Goal: Information Seeking & Learning: Find specific fact

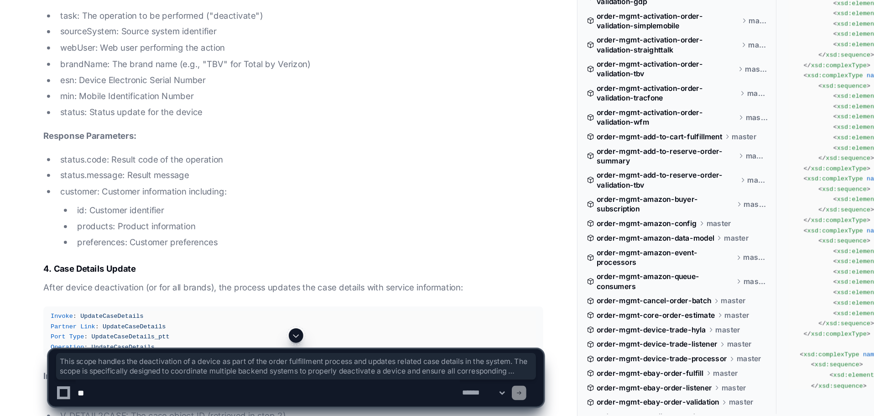
scroll to position [4347, 0]
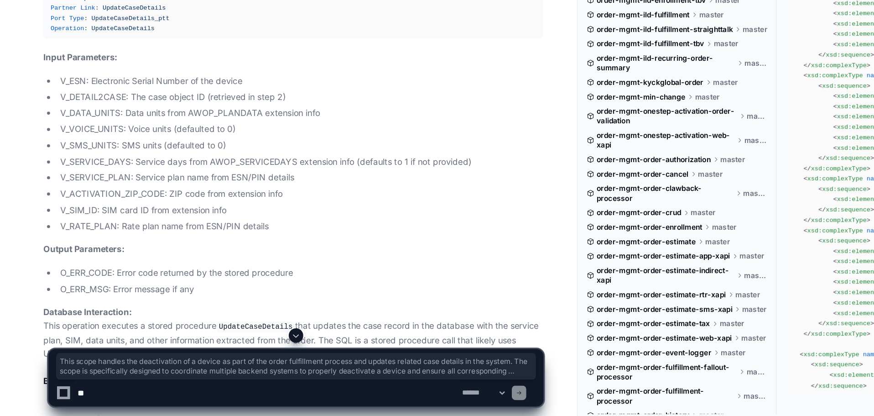
click at [121, 401] on textarea at bounding box center [202, 398] width 291 height 20
paste textarea "**********"
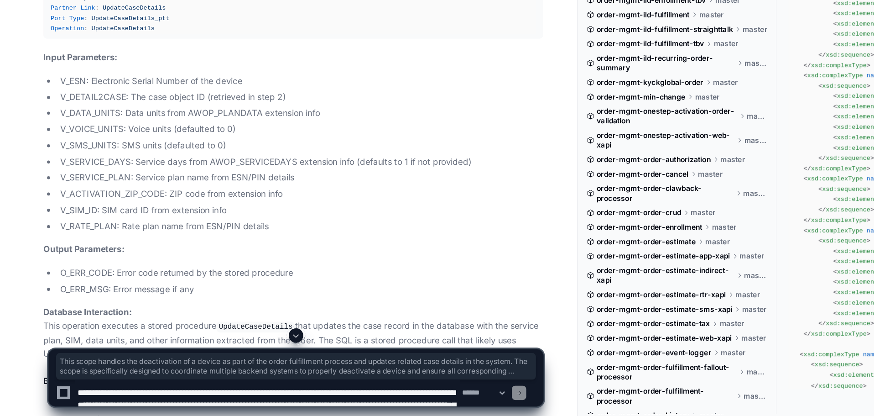
scroll to position [3, 0]
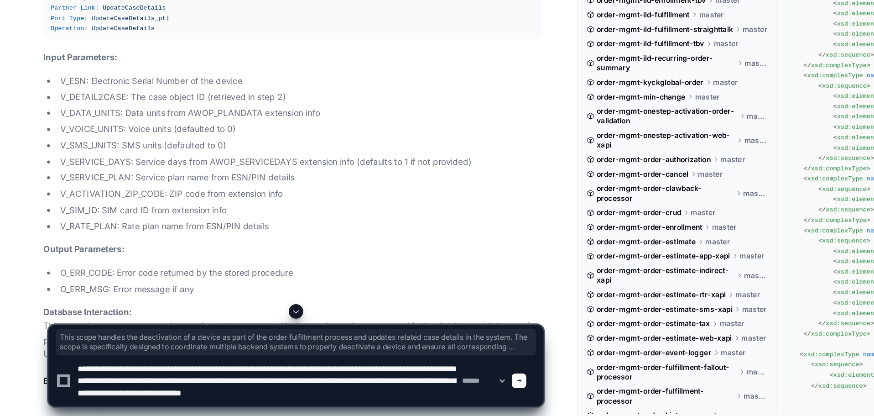
type textarea "**********"
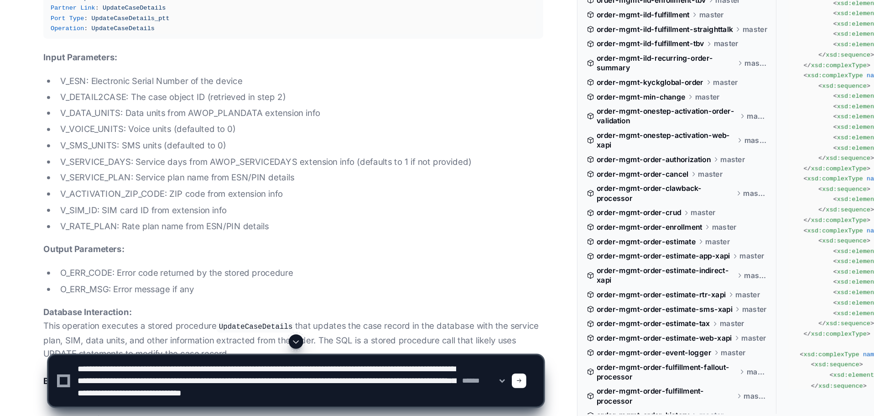
click at [395, 389] on span at bounding box center [392, 388] width 5 height 5
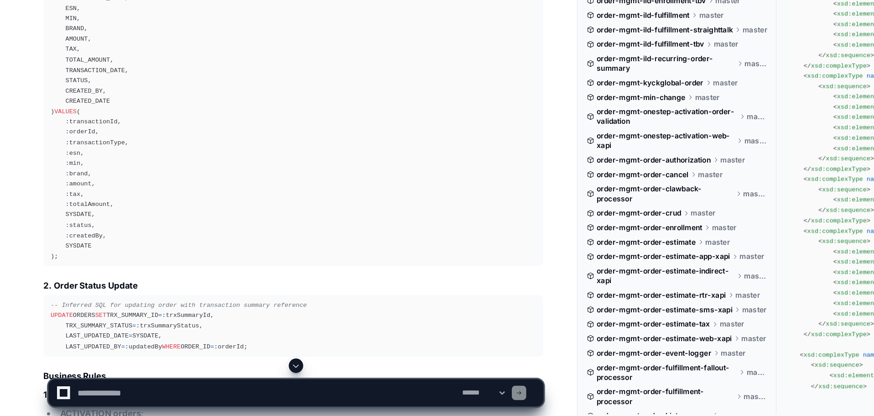
scroll to position [7419, 0]
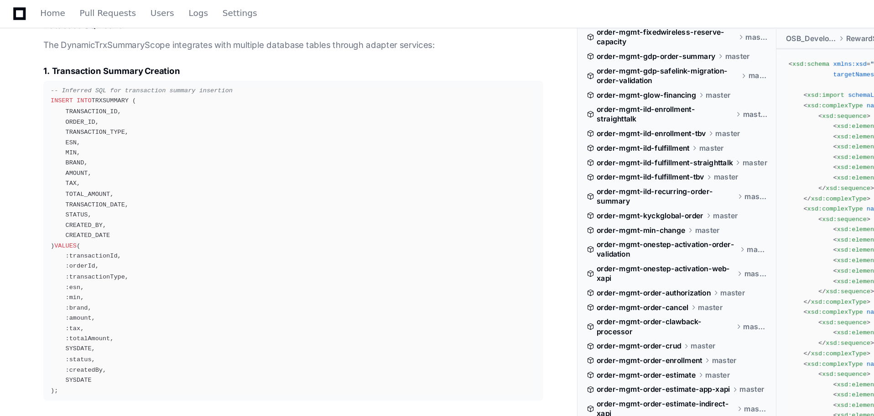
click at [79, 102] on div "-- Inferred SQL for transaction summary insertion INSERT INTO TRXSUMMARY ( TRAN…" at bounding box center [221, 182] width 367 height 234
drag, startPoint x: 67, startPoint y: 99, endPoint x: 79, endPoint y: 109, distance: 15.9
click at [85, 99] on div "-- Inferred SQL for transaction summary insertion INSERT INTO TRXSUMMARY ( TRAN…" at bounding box center [221, 182] width 367 height 234
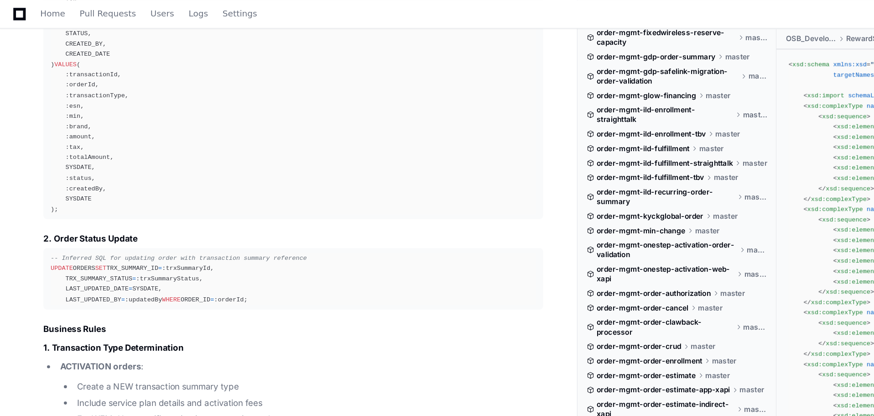
scroll to position [7453, 0]
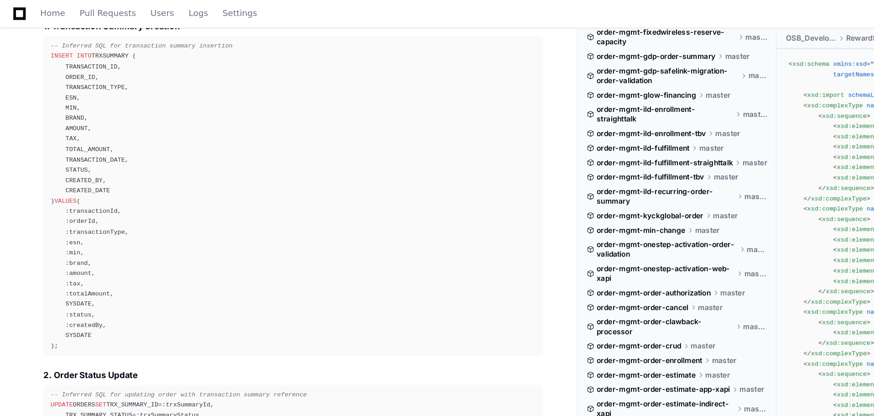
click at [76, 69] on div "-- Inferred SQL for transaction summary insertion INSERT INTO TRXSUMMARY ( TRAN…" at bounding box center [221, 148] width 367 height 234
click at [81, 67] on div "-- Inferred SQL for transaction summary insertion INSERT INTO TRXSUMMARY ( TRAN…" at bounding box center [221, 148] width 367 height 234
click at [83, 68] on div "-- Inferred SQL for transaction summary insertion INSERT INTO TRXSUMMARY ( TRAN…" at bounding box center [221, 148] width 367 height 234
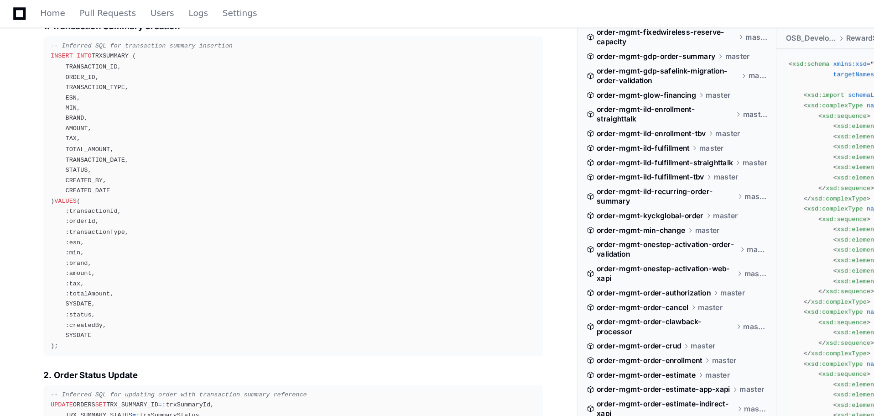
click at [49, 84] on div "-- Inferred SQL for transaction summary insertion INSERT INTO TRXSUMMARY ( TRAN…" at bounding box center [221, 148] width 367 height 234
click at [51, 74] on pre "-- Inferred SQL for transaction summary insertion INSERT INTO TRXSUMMARY ( TRAN…" at bounding box center [222, 148] width 378 height 242
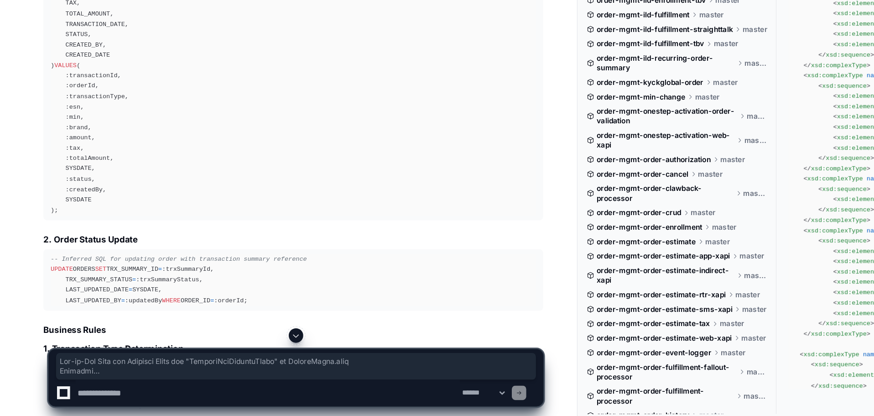
scroll to position [7524, 0]
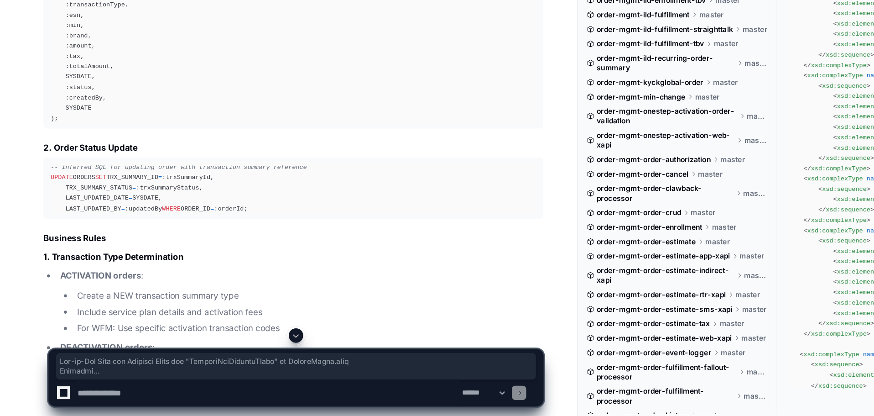
drag, startPoint x: 39, startPoint y: 126, endPoint x: 119, endPoint y: 327, distance: 216.6
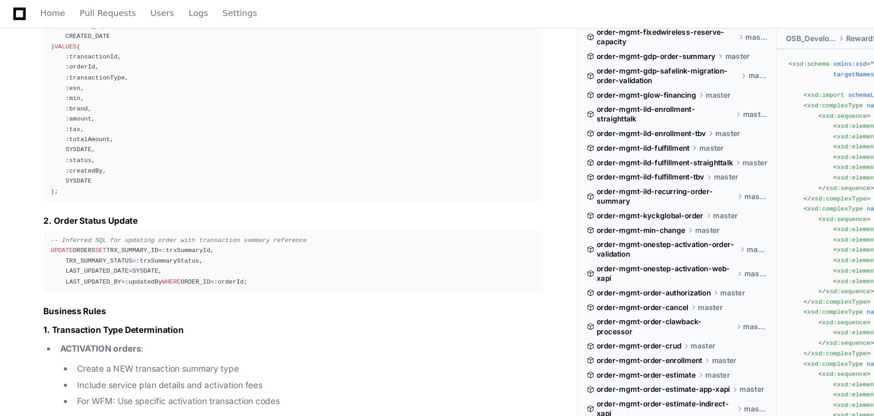
scroll to position [7155, 0]
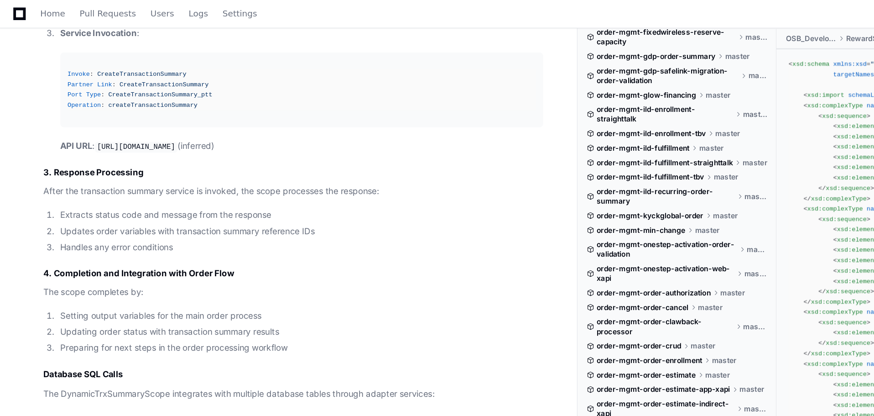
click at [135, 115] on code "[URL][DOMAIN_NAME]" at bounding box center [103, 111] width 63 height 8
copy code "/services/transactionSummary"
drag, startPoint x: 230, startPoint y: 135, endPoint x: 145, endPoint y: 136, distance: 85.3
click at [135, 115] on code "[URL][DOMAIN_NAME]" at bounding box center [103, 111] width 63 height 8
